Goal: Information Seeking & Learning: Learn about a topic

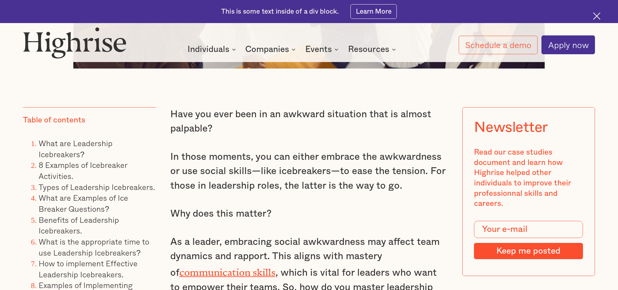
scroll to position [552, 0]
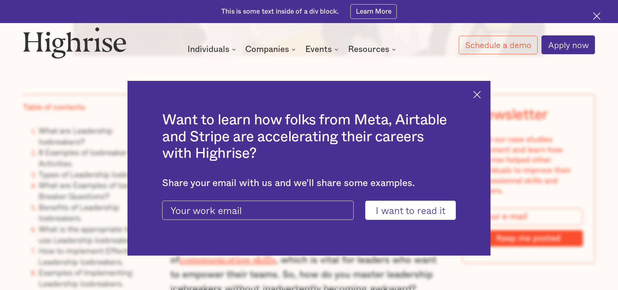
click at [479, 92] on img at bounding box center [476, 94] width 7 height 7
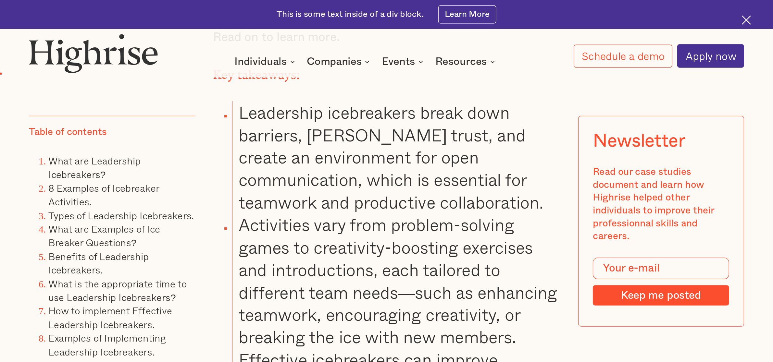
scroll to position [844, 0]
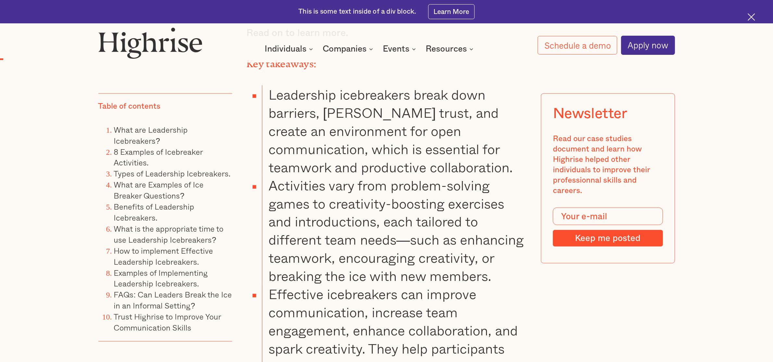
drag, startPoint x: 595, startPoint y: 1, endPoint x: 584, endPoint y: 332, distance: 331.5
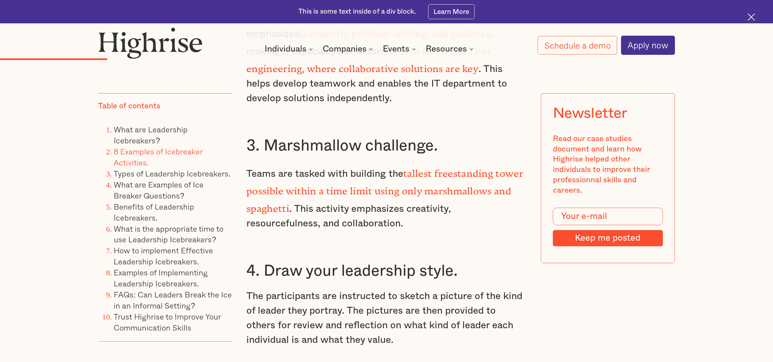
scroll to position [2223, 0]
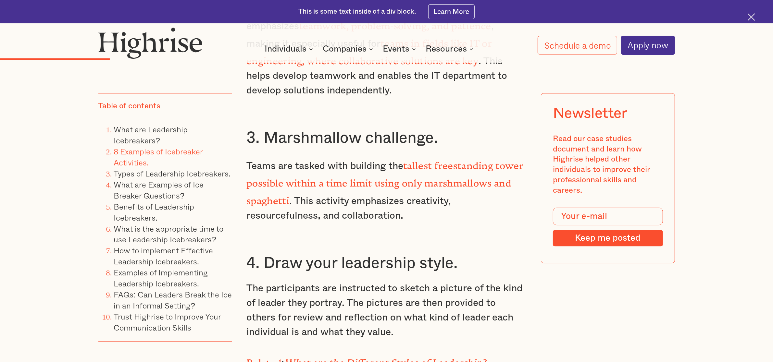
click at [177, 150] on link "8 Examples of Icebreaker Activities." at bounding box center [158, 157] width 89 height 23
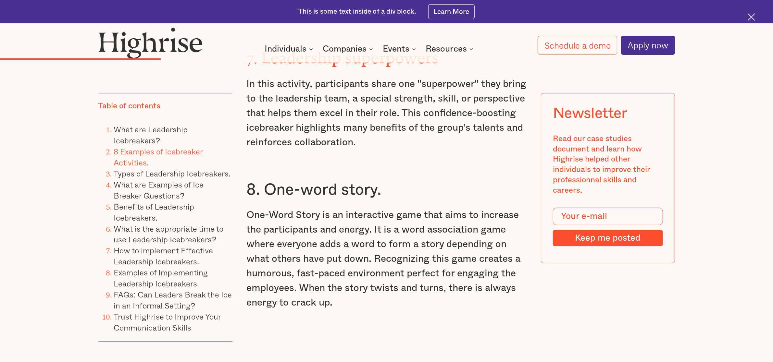
scroll to position [2908, 0]
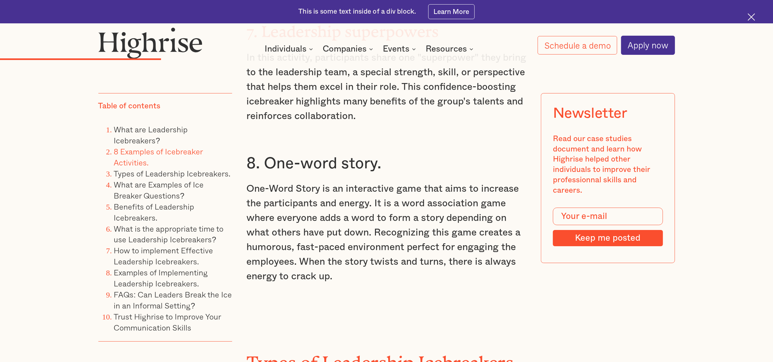
scroll to position [2223, 0]
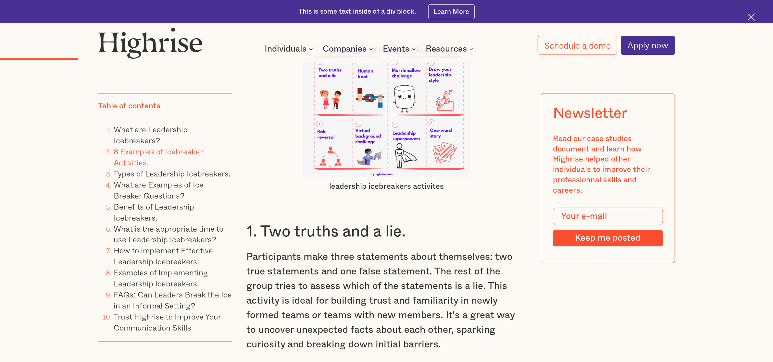
scroll to position [1988, 0]
